Goal: Task Accomplishment & Management: Complete application form

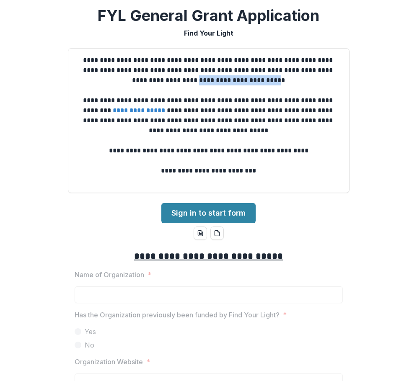
drag, startPoint x: 265, startPoint y: 82, endPoint x: 185, endPoint y: 84, distance: 79.6
click at [185, 84] on p "**********" at bounding box center [208, 70] width 267 height 30
click at [279, 73] on p "**********" at bounding box center [208, 70] width 267 height 30
drag, startPoint x: 265, startPoint y: 83, endPoint x: 185, endPoint y: 82, distance: 79.5
click at [185, 82] on p "**********" at bounding box center [208, 70] width 267 height 30
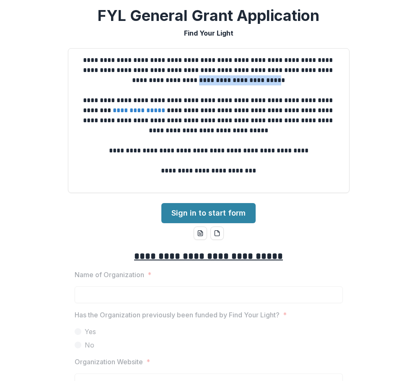
copy p "**********"
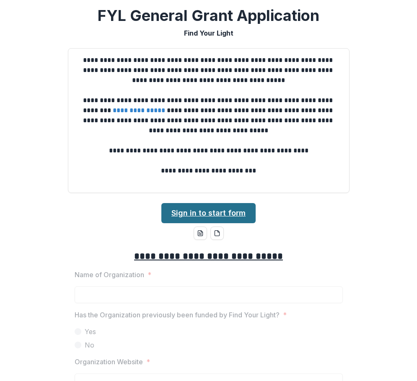
click at [205, 215] on link "Sign in to start form" at bounding box center [208, 213] width 94 height 20
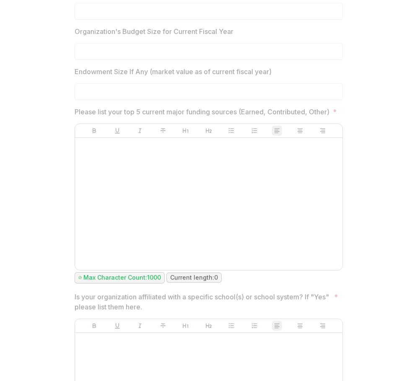
scroll to position [586, 0]
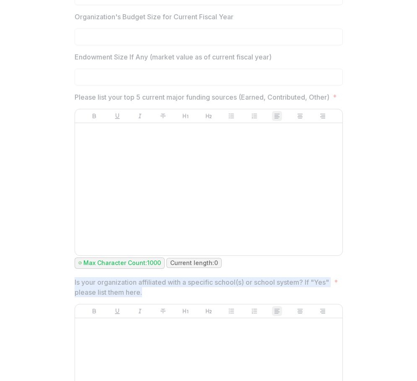
drag, startPoint x: 162, startPoint y: 303, endPoint x: 72, endPoint y: 294, distance: 89.6
copy p "Is your organization affiliated with a specific school(s) or school system? If …"
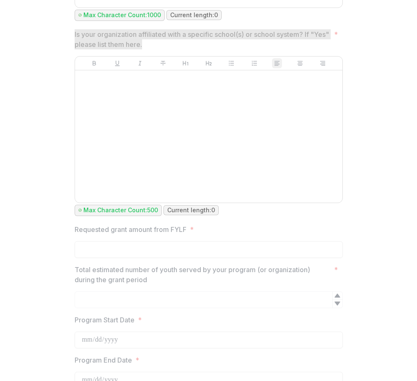
scroll to position [837, 0]
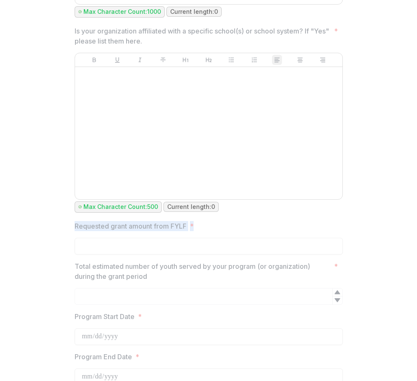
drag, startPoint x: 195, startPoint y: 236, endPoint x: 72, endPoint y: 238, distance: 123.9
copy label "Requested grant amount from FYLF *"
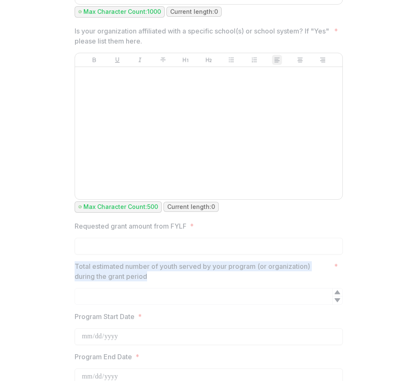
drag, startPoint x: 170, startPoint y: 286, endPoint x: 66, endPoint y: 277, distance: 104.6
copy p "Total estimated number of youth served by your program (or organization) during…"
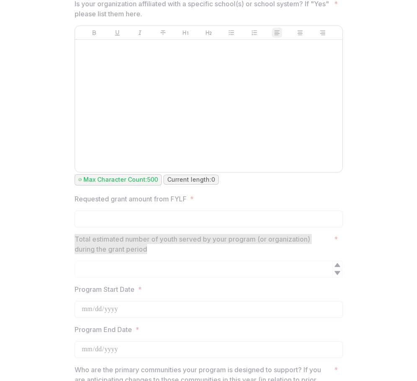
scroll to position [879, 0]
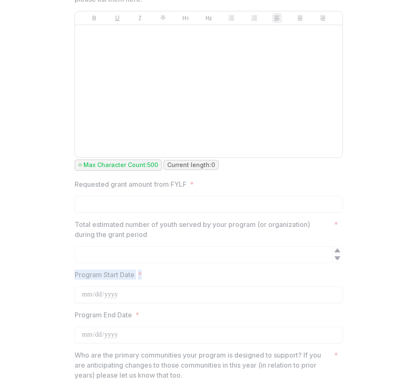
drag, startPoint x: 144, startPoint y: 285, endPoint x: 75, endPoint y: 283, distance: 69.1
click at [75, 280] on label "Program Start Date *" at bounding box center [206, 275] width 263 height 10
click at [144, 280] on label "Program Start Date *" at bounding box center [206, 275] width 263 height 10
drag, startPoint x: 134, startPoint y: 286, endPoint x: 69, endPoint y: 286, distance: 64.0
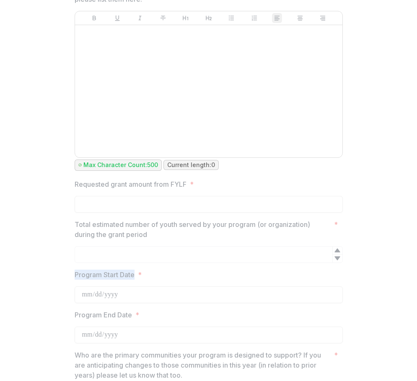
copy p "Program Start Date"
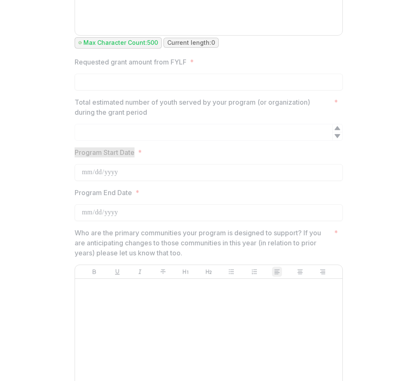
scroll to position [1005, 0]
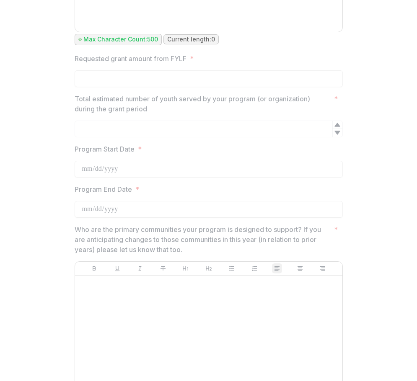
click at [165, 255] on p "Who are the primary communities your program is designed to support? If you are…" at bounding box center [203, 239] width 256 height 30
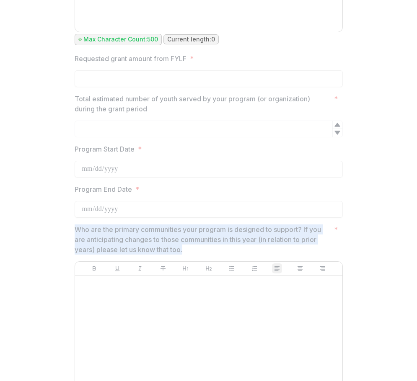
drag, startPoint x: 186, startPoint y: 260, endPoint x: 61, endPoint y: 242, distance: 126.9
copy p "Who are the primary communities your program is designed to support? If you are…"
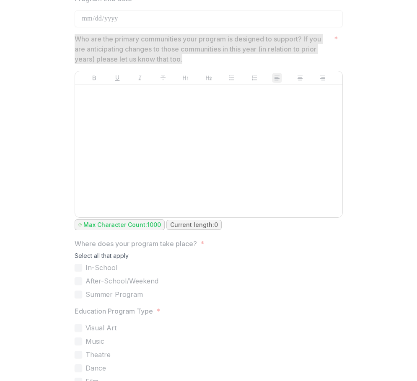
scroll to position [1214, 0]
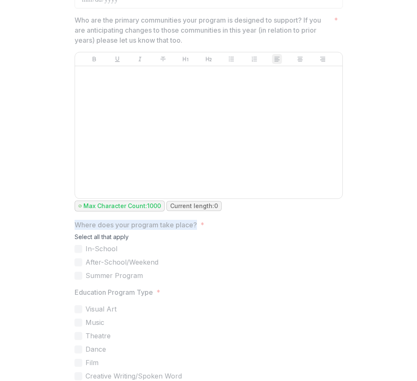
drag, startPoint x: 193, startPoint y: 233, endPoint x: 62, endPoint y: 237, distance: 131.5
copy p "Where does your program take place?"
drag, startPoint x: 151, startPoint y: 304, endPoint x: 65, endPoint y: 306, distance: 85.8
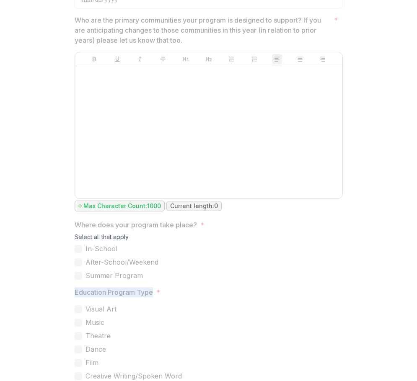
copy p "Education Program Type"
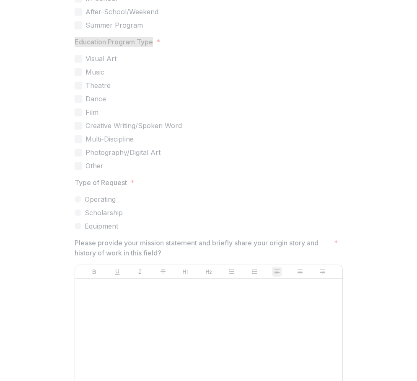
scroll to position [1465, 0]
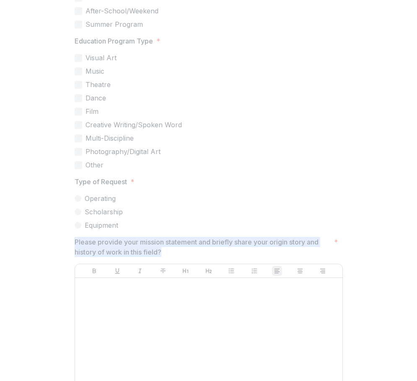
drag, startPoint x: 163, startPoint y: 265, endPoint x: 69, endPoint y: 255, distance: 95.1
click at [69, 255] on div "**********" at bounding box center [208, 388] width 281 height 3220
copy p "Please provide your mission statement and briefly share your origin story and h…"
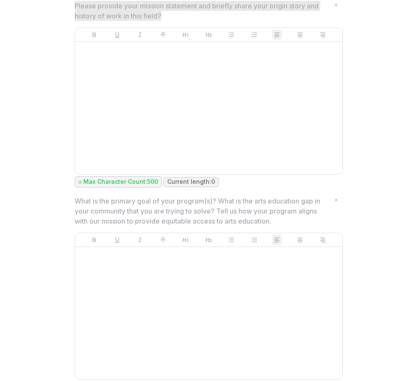
scroll to position [1716, 0]
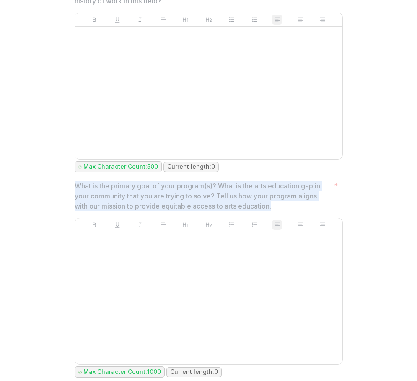
drag, startPoint x: 229, startPoint y: 216, endPoint x: 69, endPoint y: 196, distance: 160.8
click at [69, 196] on div "**********" at bounding box center [208, 137] width 281 height 3220
copy p "What is the primary goal of your program(s)? What is the arts education gap in …"
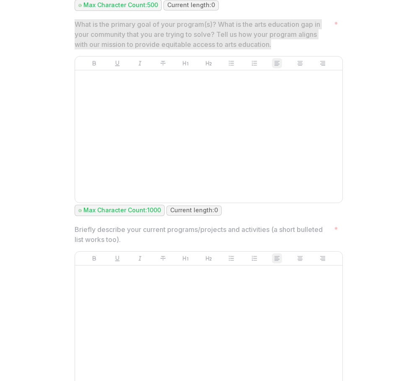
scroll to position [1884, 0]
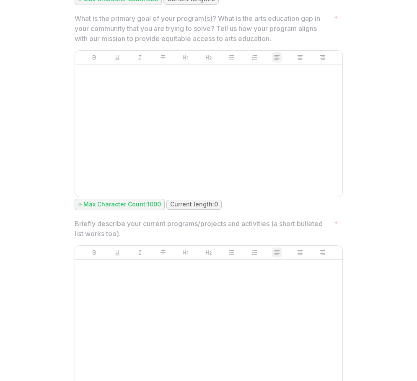
click at [121, 236] on p "Briefly describe your current programs/projects and activities (a short bullete…" at bounding box center [203, 229] width 256 height 20
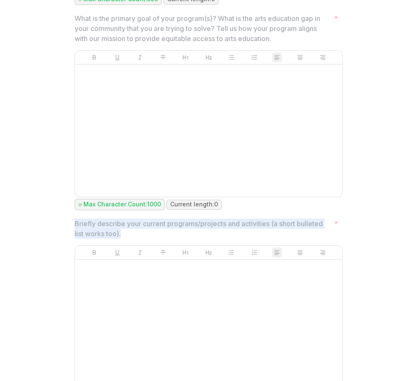
drag, startPoint x: 111, startPoint y: 242, endPoint x: 49, endPoint y: 233, distance: 62.2
copy p "Briefly describe your current programs/projects and activities (a short bullete…"
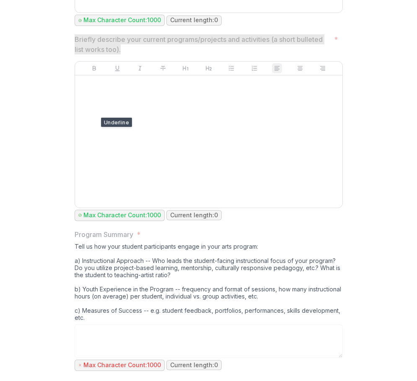
scroll to position [2093, 0]
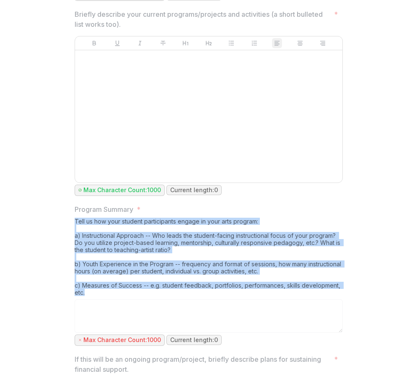
drag, startPoint x: 86, startPoint y: 301, endPoint x: 59, endPoint y: 233, distance: 72.4
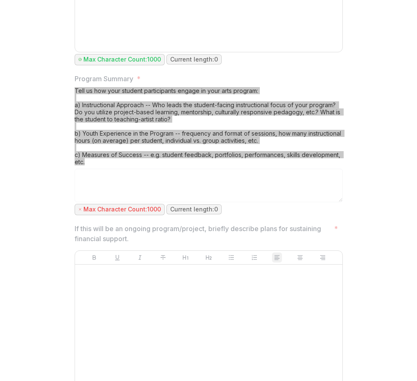
scroll to position [2261, 0]
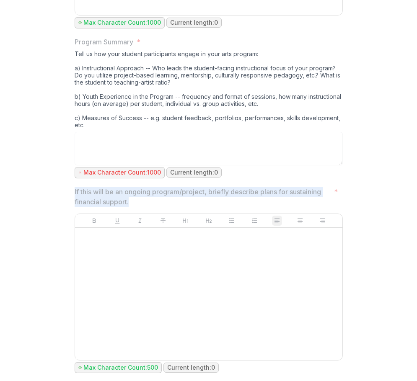
drag, startPoint x: 133, startPoint y: 210, endPoint x: 73, endPoint y: 200, distance: 60.3
click at [75, 200] on p "If this will be an ongoing program/project, briefly describe plans for sustaini…" at bounding box center [203, 197] width 256 height 20
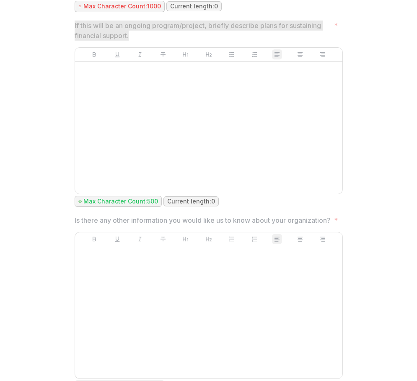
scroll to position [2428, 0]
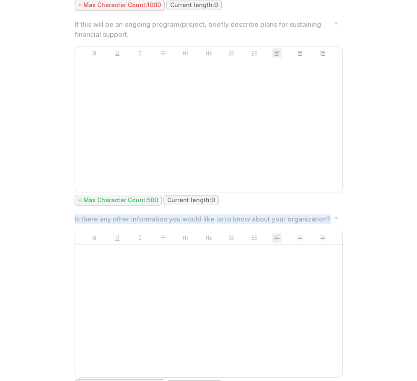
drag, startPoint x: 122, startPoint y: 239, endPoint x: 70, endPoint y: 230, distance: 52.7
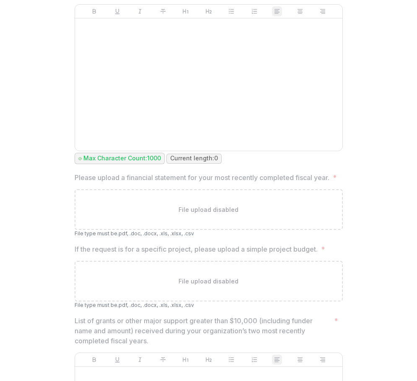
scroll to position [2679, 0]
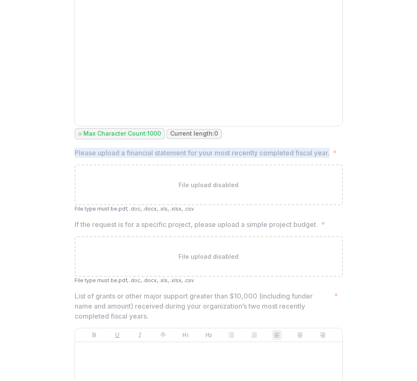
drag, startPoint x: 91, startPoint y: 184, endPoint x: 71, endPoint y: 171, distance: 23.8
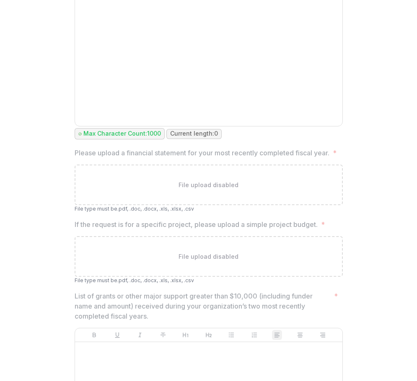
click at [323, 229] on span "*" at bounding box center [323, 224] width 4 height 10
click at [324, 229] on span "*" at bounding box center [323, 224] width 4 height 10
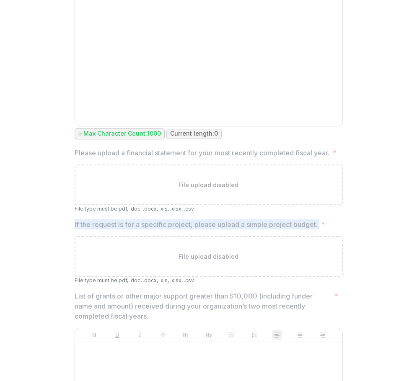
drag, startPoint x: 321, startPoint y: 254, endPoint x: 72, endPoint y: 254, distance: 249.1
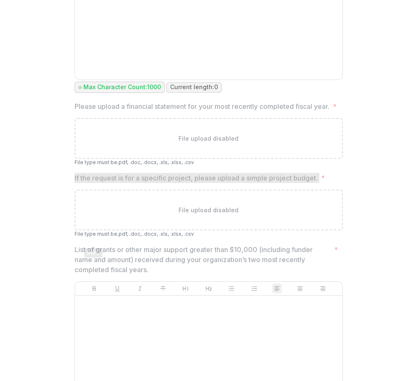
scroll to position [2805, 0]
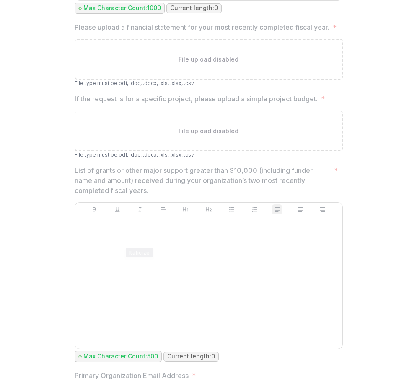
click at [139, 195] on p "List of grants or other major support greater than $10,000 (including funder na…" at bounding box center [203, 180] width 256 height 30
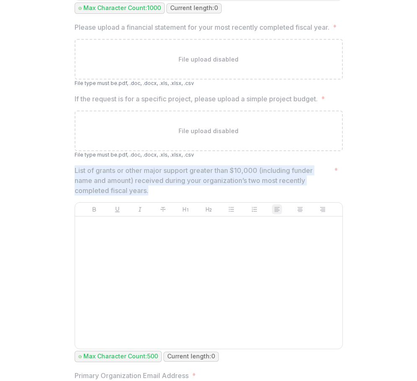
drag, startPoint x: 147, startPoint y: 221, endPoint x: 67, endPoint y: 203, distance: 82.0
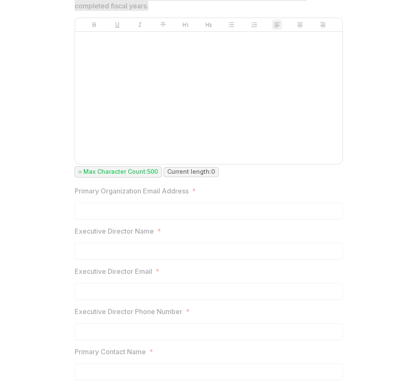
scroll to position [3014, 0]
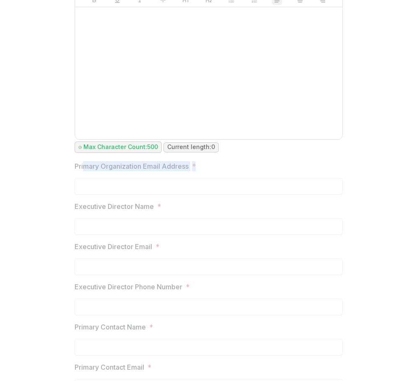
drag, startPoint x: 193, startPoint y: 197, endPoint x: 81, endPoint y: 201, distance: 112.3
click at [81, 171] on label "Primary Organization Email Address *" at bounding box center [206, 166] width 263 height 10
click at [183, 195] on div "Primary Organization Email Address *" at bounding box center [209, 177] width 268 height 33
drag, startPoint x: 188, startPoint y: 197, endPoint x: 67, endPoint y: 200, distance: 120.2
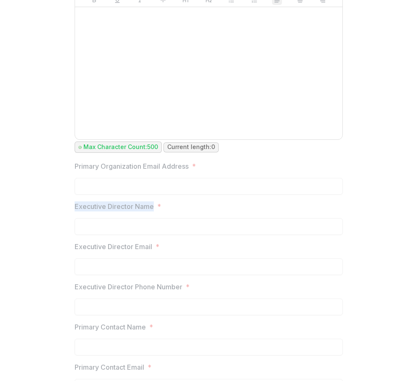
drag, startPoint x: 152, startPoint y: 239, endPoint x: 67, endPoint y: 238, distance: 85.8
drag, startPoint x: 151, startPoint y: 276, endPoint x: 72, endPoint y: 276, distance: 78.7
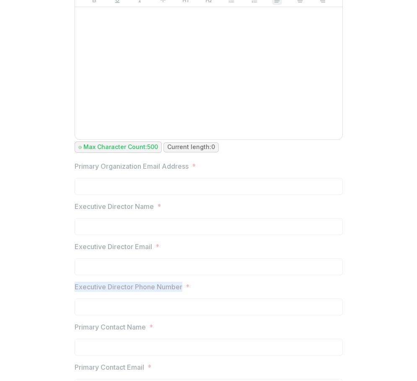
drag, startPoint x: 181, startPoint y: 319, endPoint x: 68, endPoint y: 318, distance: 113.5
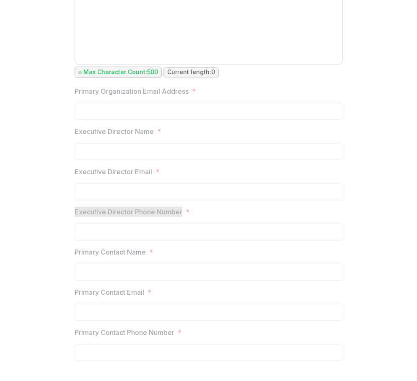
scroll to position [3119, 0]
drag, startPoint x: 145, startPoint y: 252, endPoint x: 72, endPoint y: 255, distance: 72.9
drag, startPoint x: 143, startPoint y: 294, endPoint x: 98, endPoint y: 296, distance: 44.8
click at [84, 298] on div "Primary Contact Email *" at bounding box center [209, 303] width 268 height 33
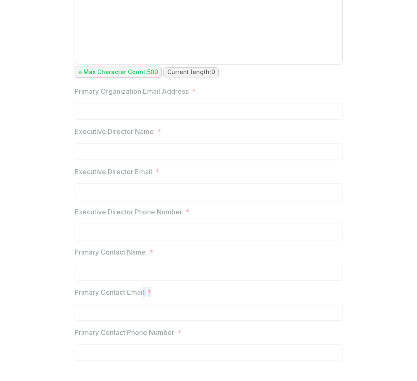
click at [147, 298] on div "Primary Contact Email *" at bounding box center [209, 303] width 268 height 33
drag, startPoint x: 144, startPoint y: 293, endPoint x: 71, endPoint y: 296, distance: 72.9
drag, startPoint x: 176, startPoint y: 332, endPoint x: 66, endPoint y: 332, distance: 110.1
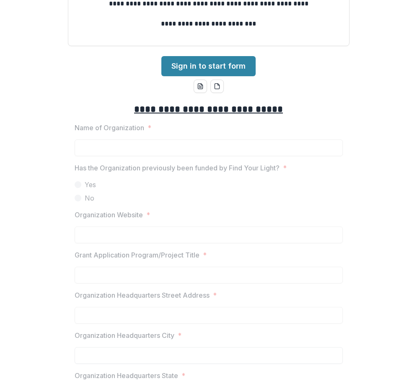
scroll to position [0, 0]
